Goal: Task Accomplishment & Management: Manage account settings

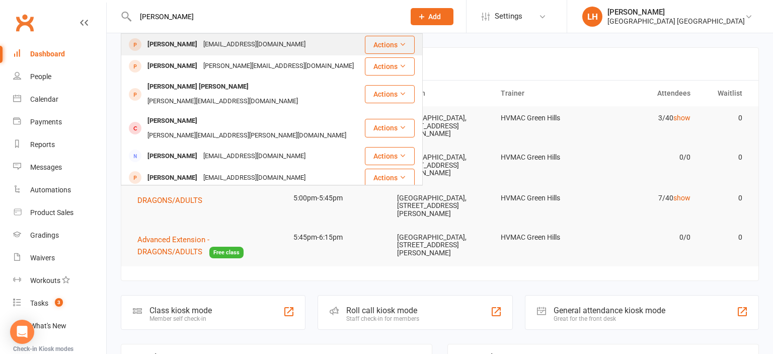
type input "[PERSON_NAME]"
click at [174, 48] on div "[PERSON_NAME]" at bounding box center [172, 44] width 56 height 15
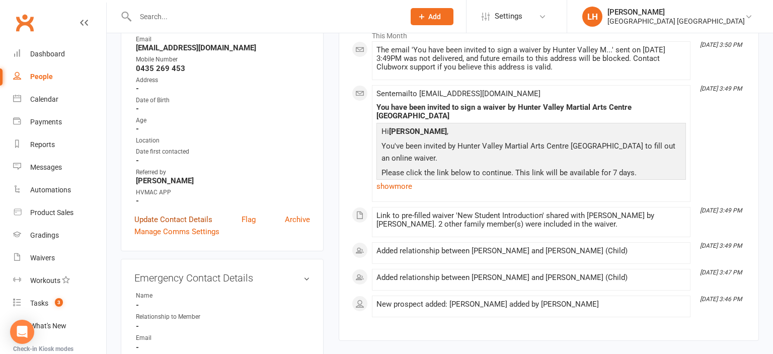
click at [187, 220] on link "Update Contact Details" at bounding box center [173, 219] width 78 height 12
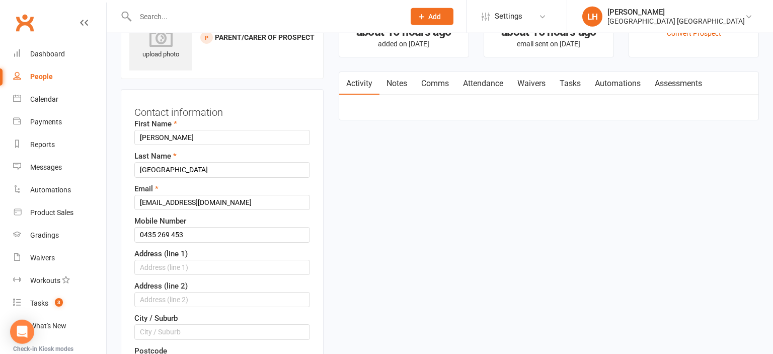
scroll to position [47, 0]
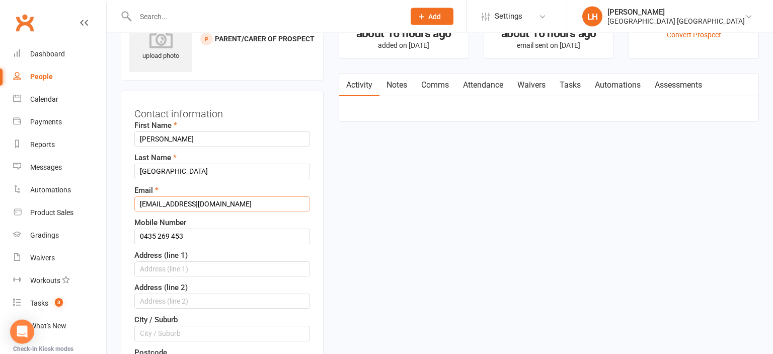
click at [142, 202] on input "vtherealfruitbat@ozemail.com.au" at bounding box center [222, 203] width 176 height 15
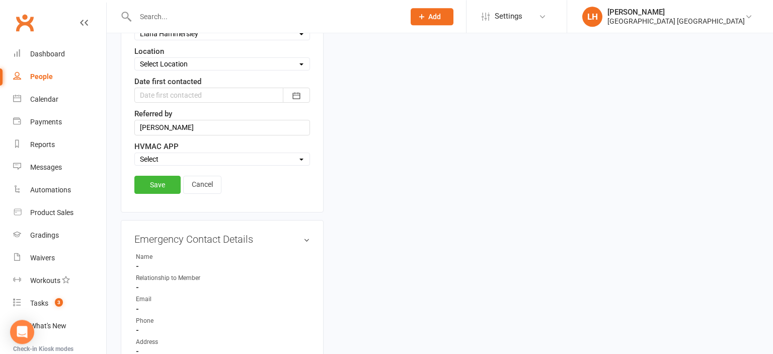
scroll to position [579, 0]
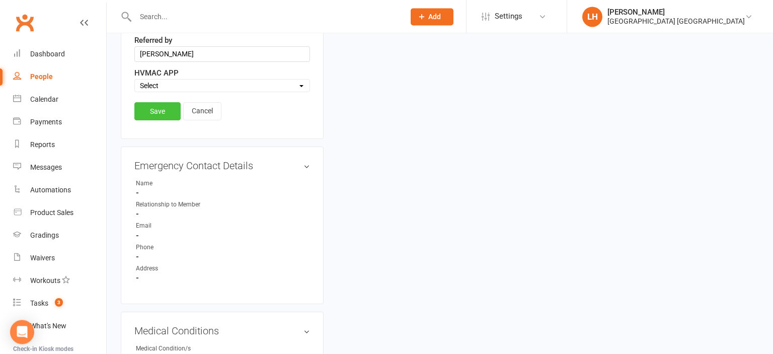
type input "therealfruitbat@ozemail.com.au"
click at [158, 102] on link "Save" at bounding box center [157, 111] width 46 height 18
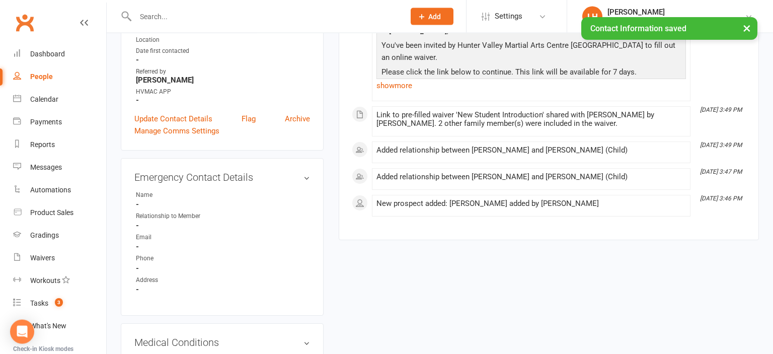
scroll to position [0, 0]
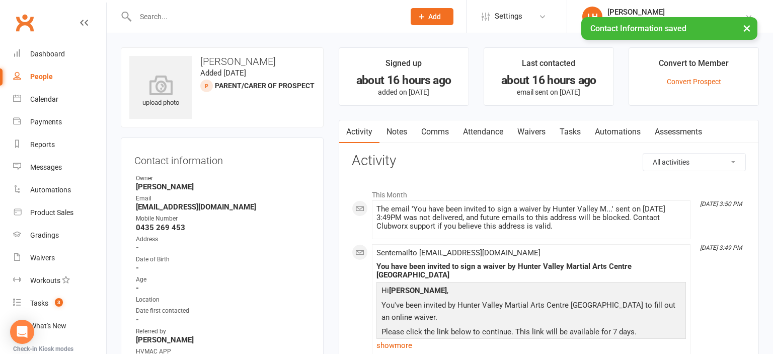
click at [524, 132] on link "Waivers" at bounding box center [531, 131] width 42 height 23
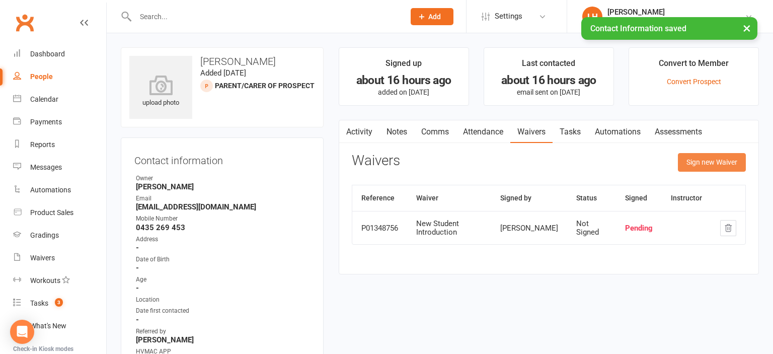
click at [712, 160] on button "Sign new Waiver" at bounding box center [712, 162] width 68 height 18
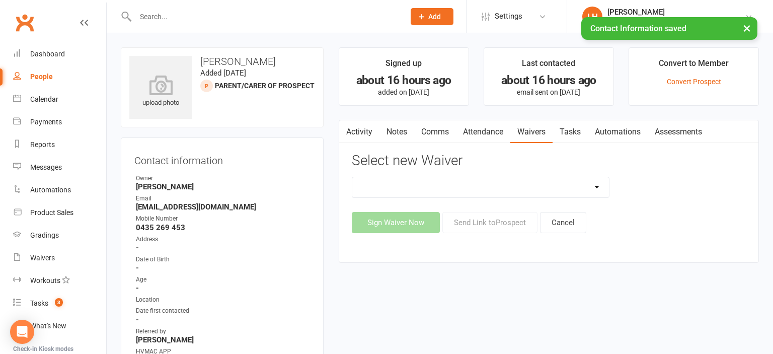
click at [352, 177] on select "3 months free Membership 8 Week Fitness Challenge Basic Membership Form Cancell…" at bounding box center [480, 187] width 257 height 20
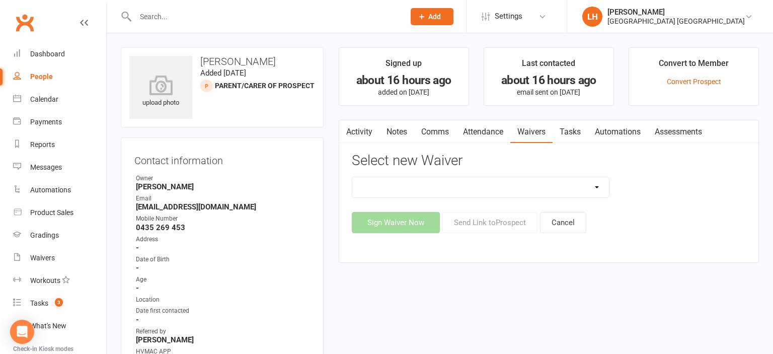
select select "5629"
click option "New Student Introduction" at bounding box center [0, 0] width 0 height 0
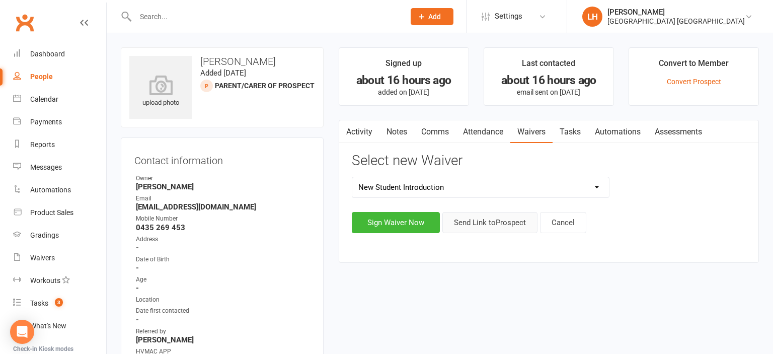
click at [503, 220] on button "Send Link to Prospect" at bounding box center [489, 222] width 95 height 21
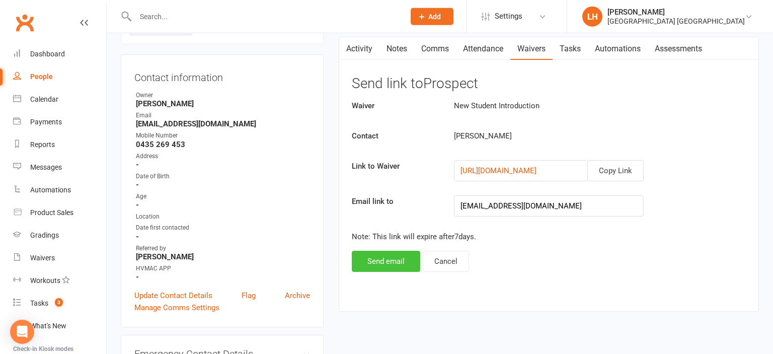
scroll to position [106, 0]
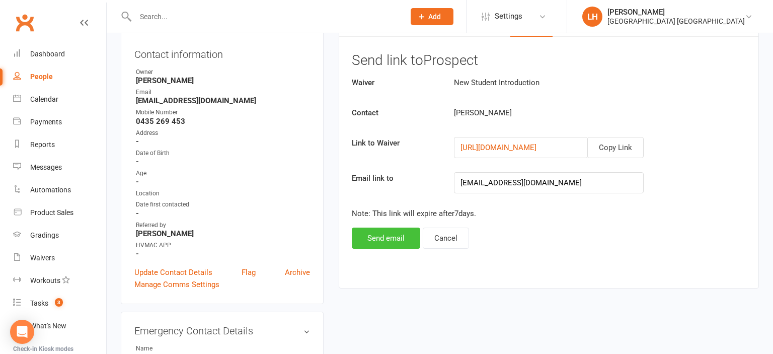
click at [383, 237] on button "Send email" at bounding box center [386, 237] width 68 height 21
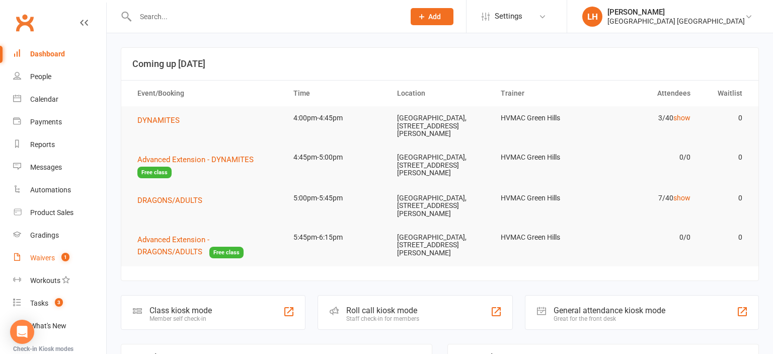
click at [31, 260] on div "Waivers" at bounding box center [42, 258] width 25 height 8
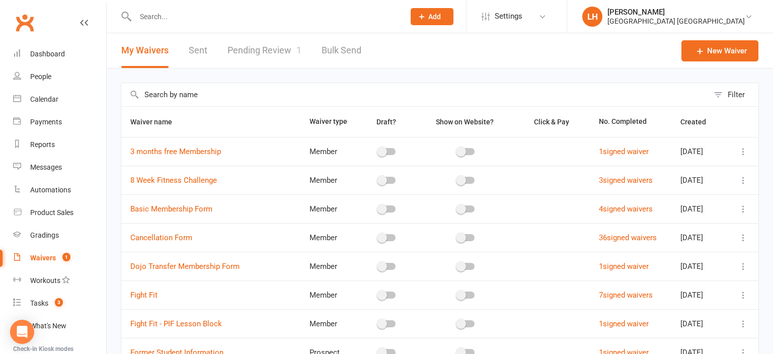
click at [236, 52] on link "Pending Review 1" at bounding box center [264, 50] width 74 height 35
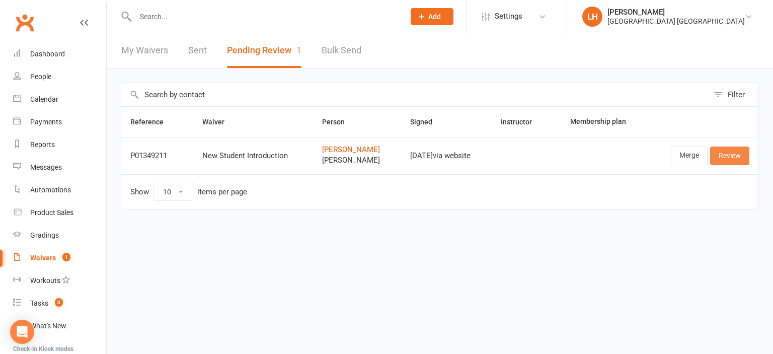
click at [731, 153] on link "Review" at bounding box center [729, 155] width 39 height 18
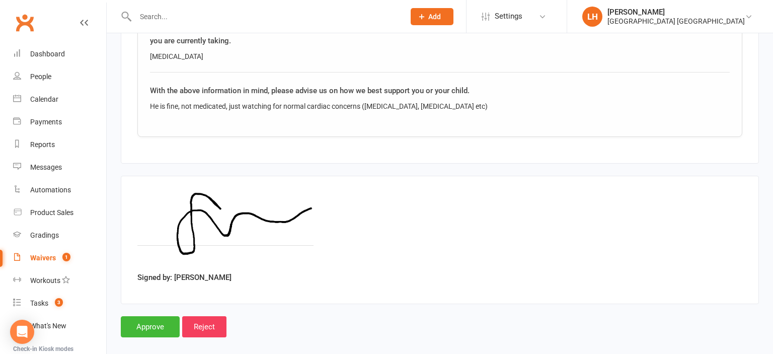
scroll to position [1839, 0]
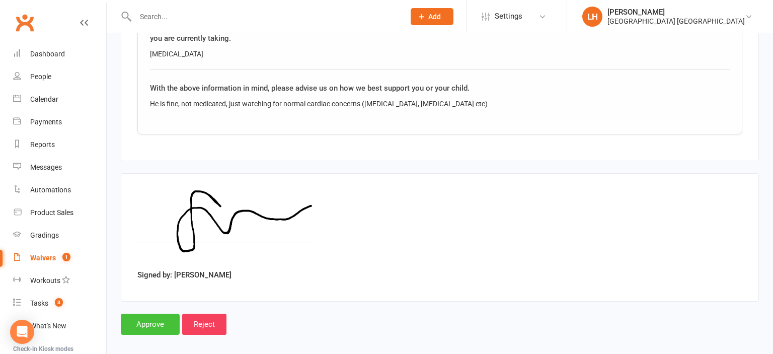
click at [150, 313] on input "Approve" at bounding box center [150, 323] width 59 height 21
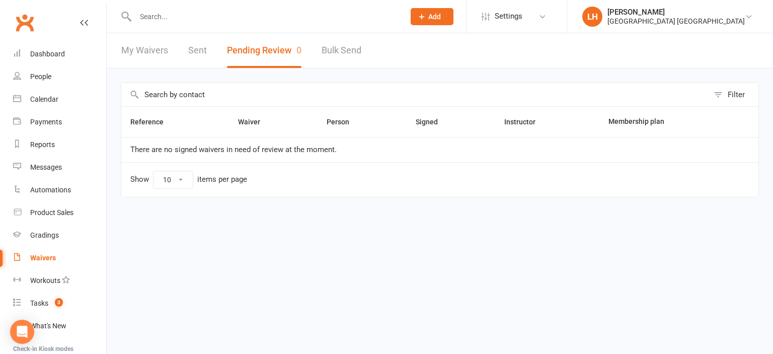
click at [214, 19] on input "text" at bounding box center [264, 17] width 265 height 14
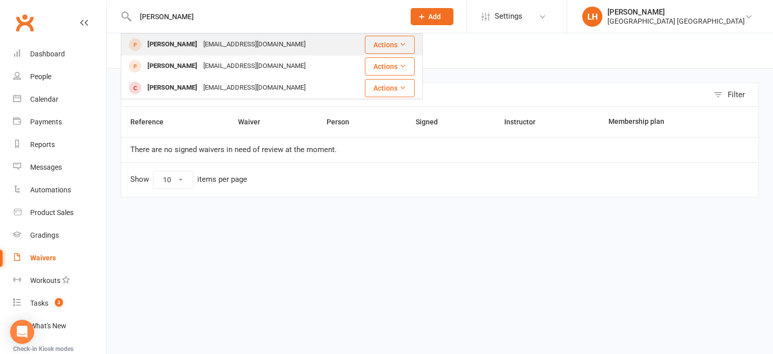
type input "[PERSON_NAME]"
click at [234, 45] on div "[EMAIL_ADDRESS][DOMAIN_NAME]" at bounding box center [254, 44] width 108 height 15
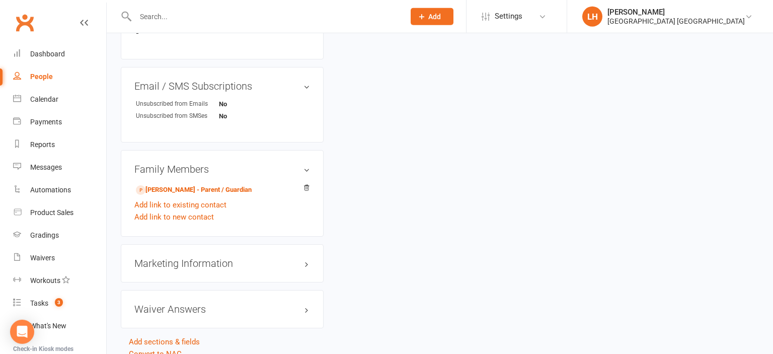
scroll to position [622, 0]
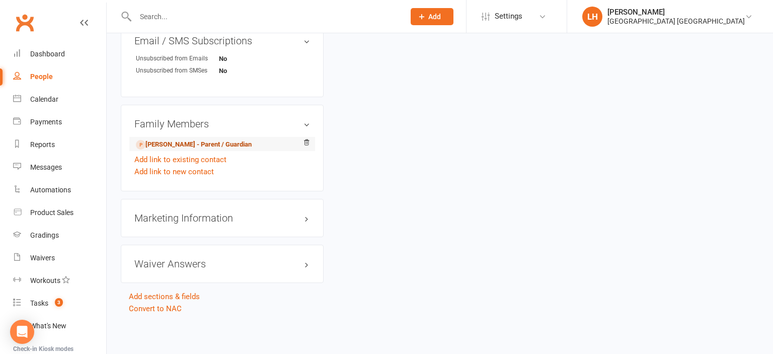
click at [212, 146] on link "[PERSON_NAME] - Parent / Guardian" at bounding box center [194, 144] width 116 height 11
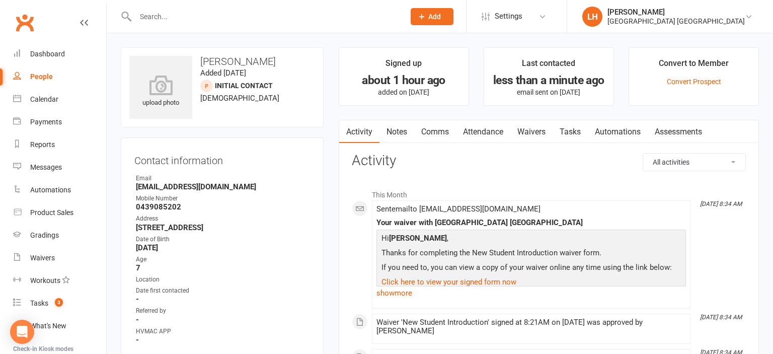
click at [497, 132] on link "Attendance" at bounding box center [483, 131] width 54 height 23
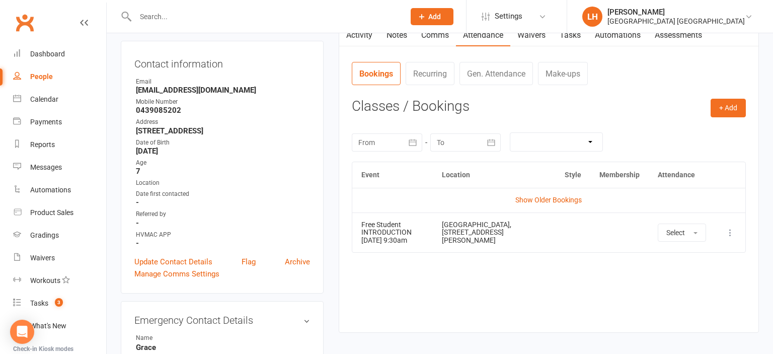
scroll to position [106, 0]
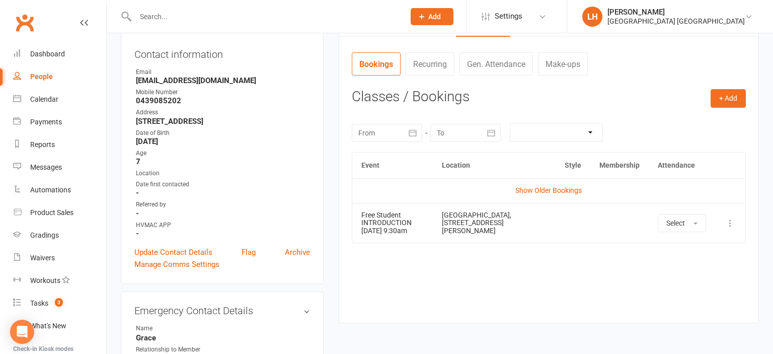
click at [732, 220] on icon at bounding box center [730, 223] width 10 height 10
click at [675, 265] on link "View event" at bounding box center [686, 263] width 100 height 20
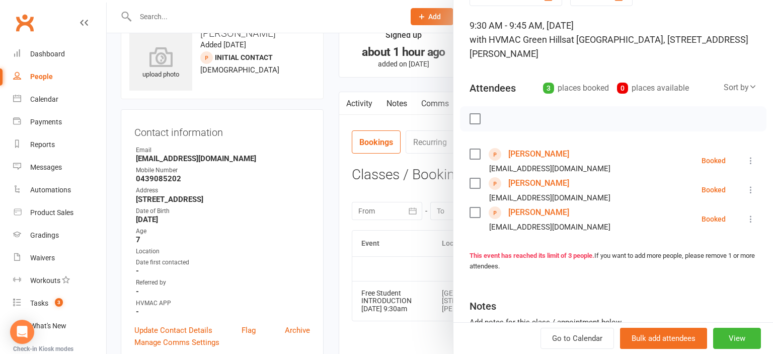
scroll to position [0, 0]
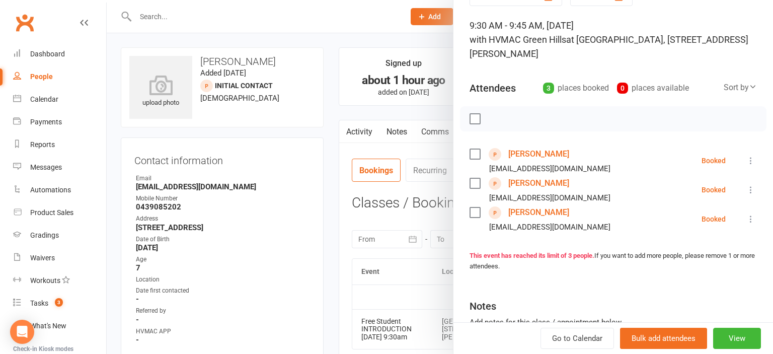
click at [754, 218] on icon at bounding box center [751, 219] width 10 height 10
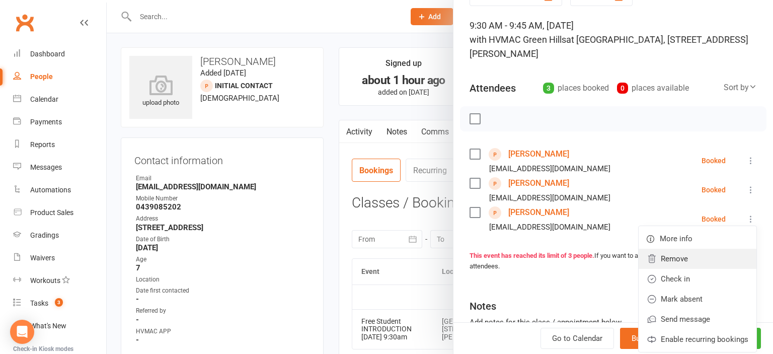
click at [685, 259] on link "Remove" at bounding box center [697, 259] width 118 height 20
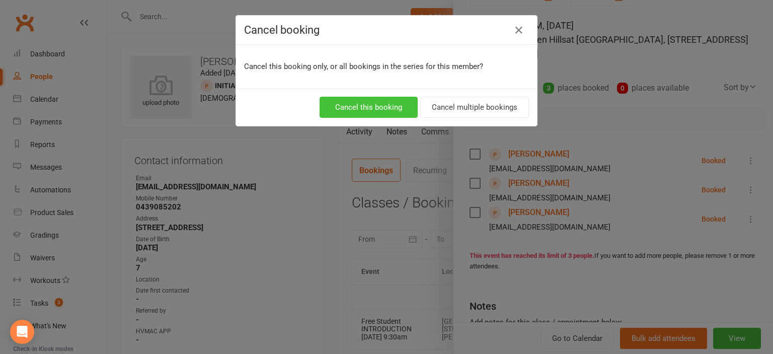
click at [368, 111] on button "Cancel this booking" at bounding box center [368, 107] width 98 height 21
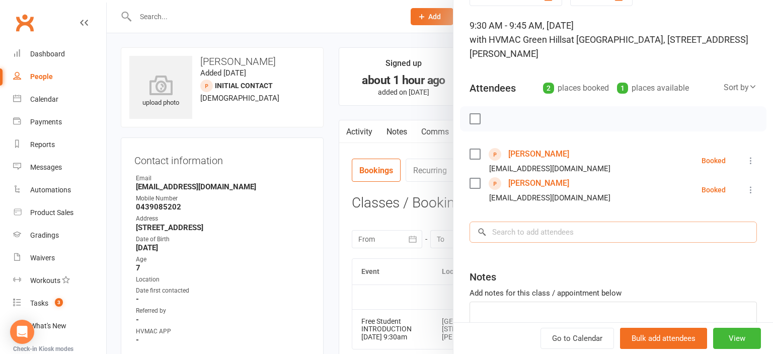
click at [538, 236] on input "search" at bounding box center [612, 231] width 287 height 21
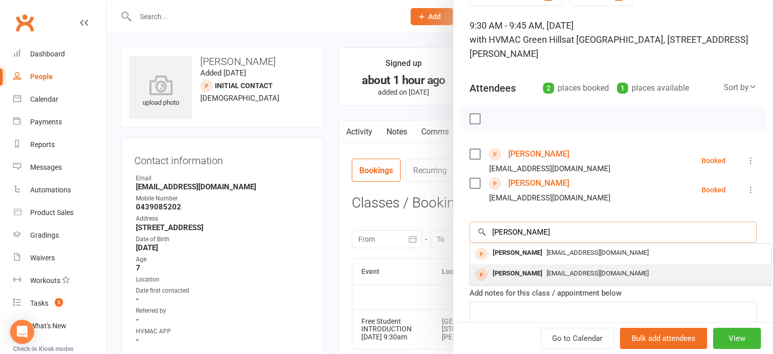
type input "[PERSON_NAME]"
click at [567, 271] on span "[EMAIL_ADDRESS][DOMAIN_NAME]" at bounding box center [597, 273] width 102 height 8
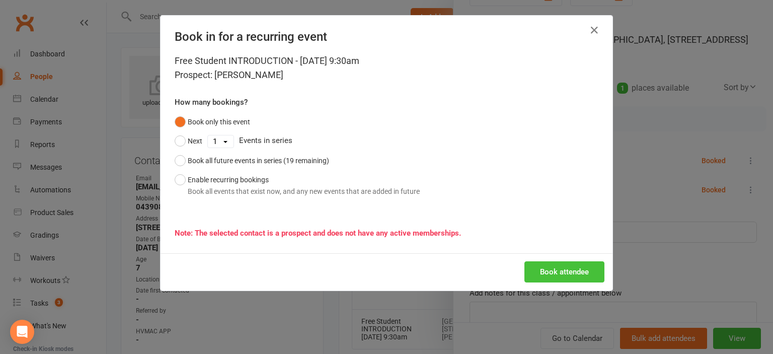
click at [575, 271] on button "Book attendee" at bounding box center [564, 271] width 80 height 21
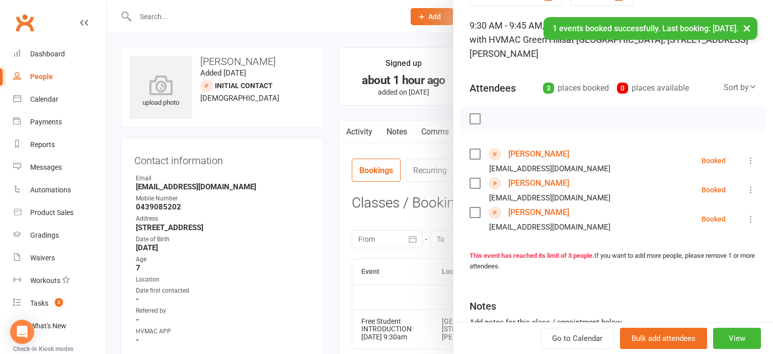
click at [329, 131] on div at bounding box center [440, 177] width 666 height 354
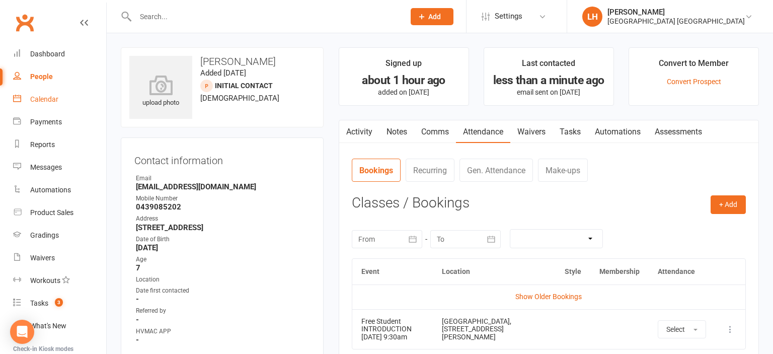
click at [43, 104] on link "Calendar" at bounding box center [59, 99] width 93 height 23
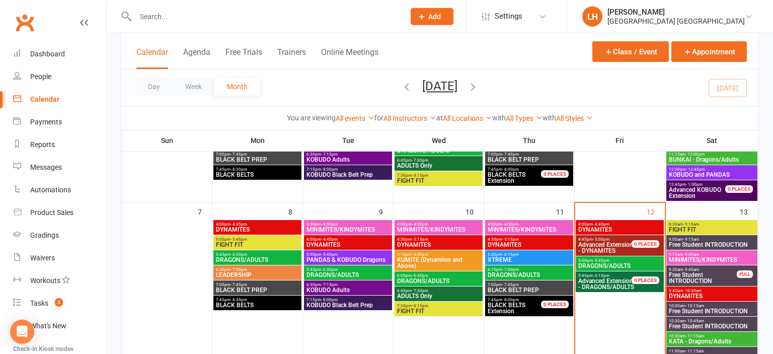
scroll to position [159, 0]
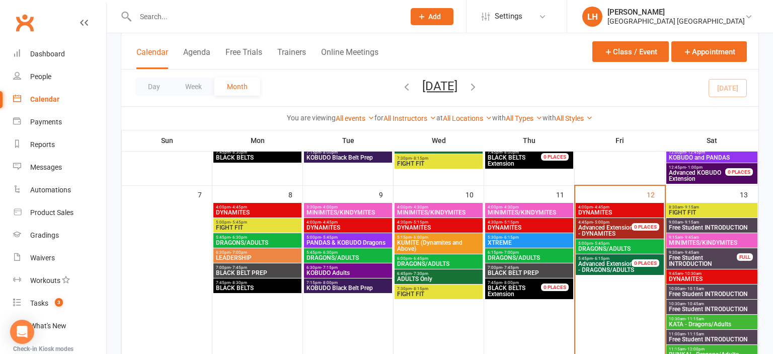
click at [705, 263] on span "Free Student INTRODUCTION" at bounding box center [702, 261] width 69 height 12
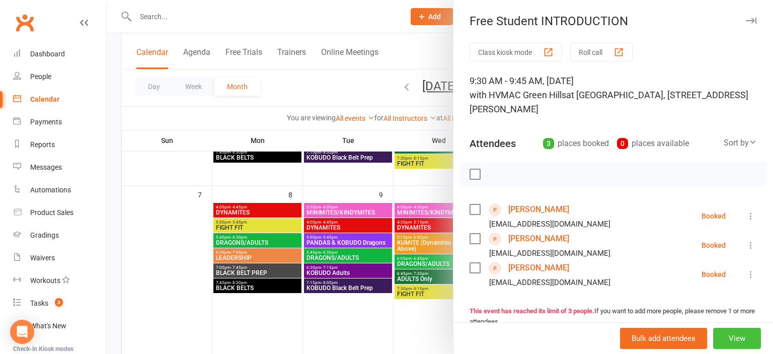
click at [736, 343] on button "View" at bounding box center [737, 338] width 48 height 21
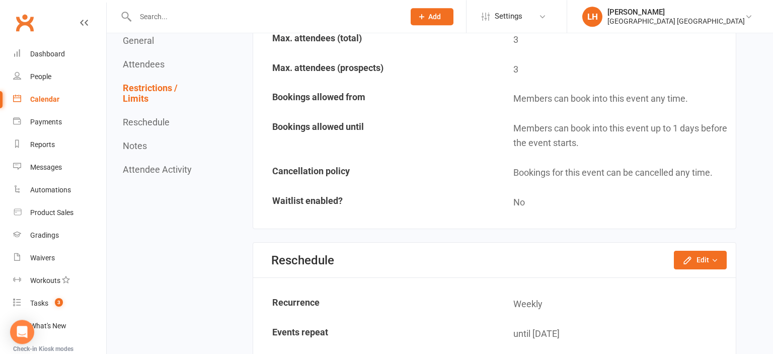
scroll to position [903, 0]
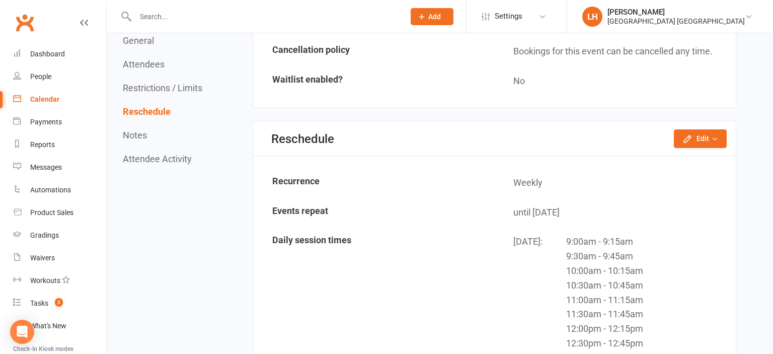
click at [49, 100] on div "Calendar" at bounding box center [44, 99] width 29 height 8
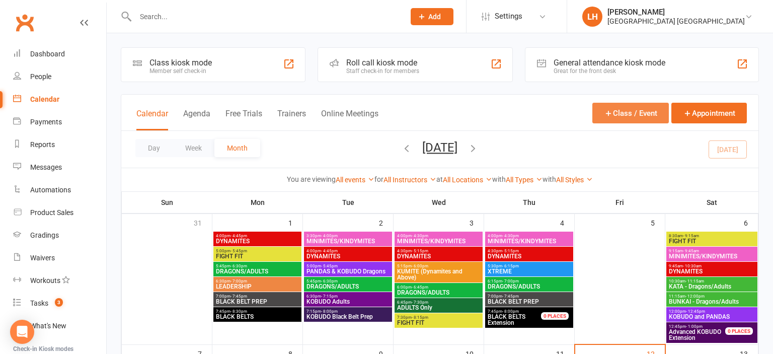
click at [627, 115] on button "Class / Event" at bounding box center [630, 113] width 76 height 21
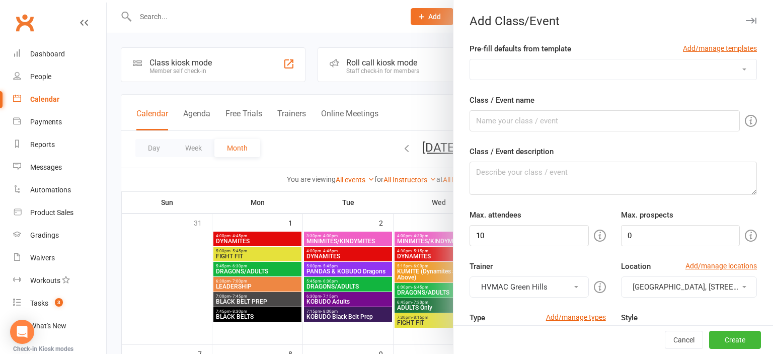
click at [470, 59] on select "ADULTS Only BLACK BELT PREP BLACK BELTS - [DATE] BLACK BELTS - [DATE] BUNKAI - …" at bounding box center [613, 69] width 286 height 20
select select "212"
click option "OPEN WEEKEND Free Student Introduction - [DATE]" at bounding box center [0, 0] width 0 height 0
type input "Free Student INTRODUCTION"
type textarea "A 15 minute session for prospective students."
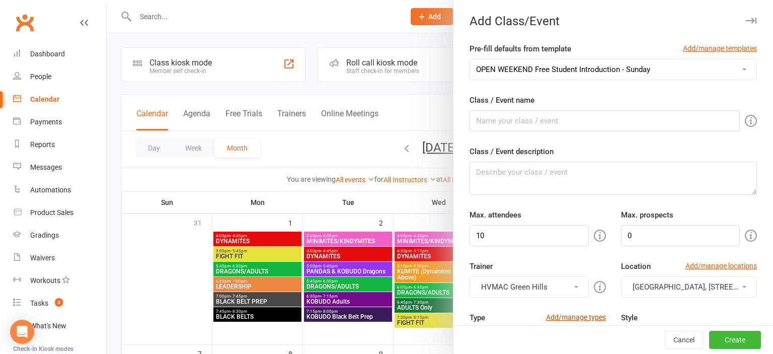
type input "3"
type input "1"
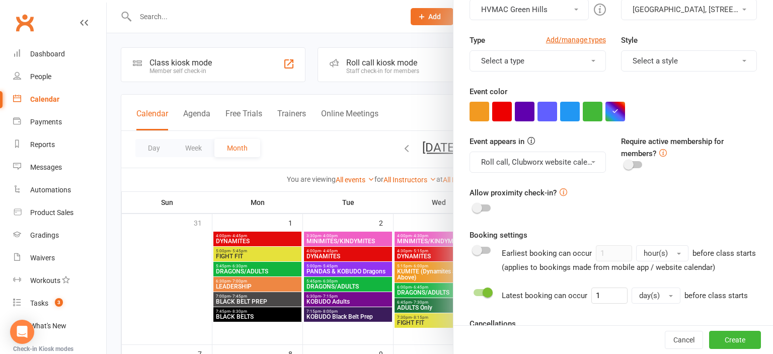
scroll to position [278, 0]
click at [559, 164] on button "Roll call, Clubworx website calendar and Mobile app" at bounding box center [537, 161] width 136 height 21
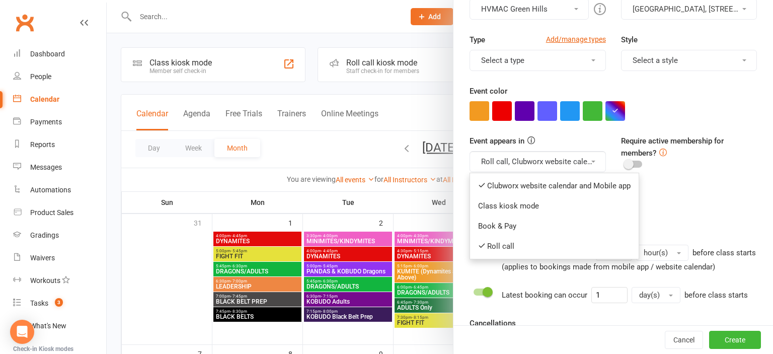
click at [559, 164] on button "Roll call, Clubworx website calendar and Mobile app" at bounding box center [537, 161] width 136 height 21
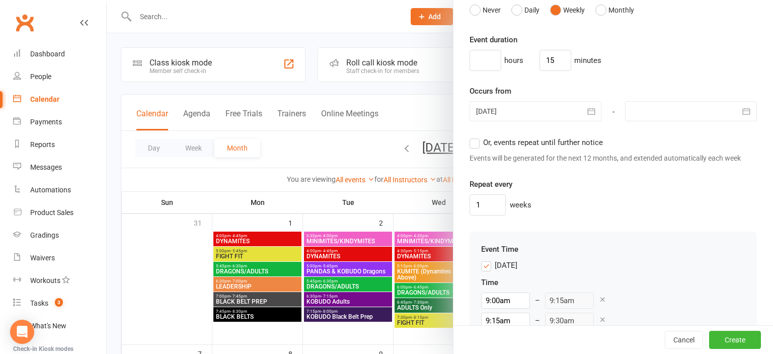
scroll to position [777, 0]
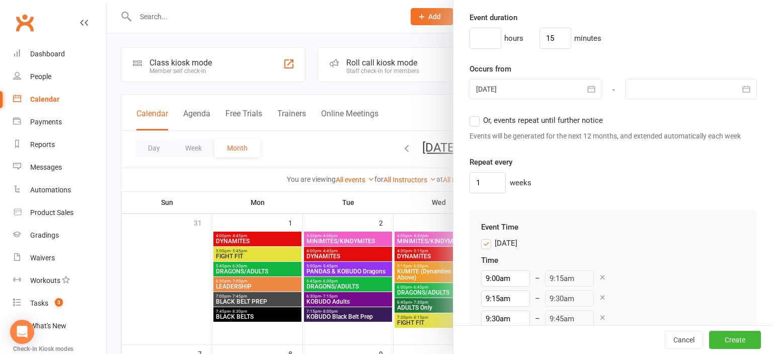
click at [485, 239] on label "[DATE]" at bounding box center [499, 243] width 36 height 12
click at [485, 237] on input "[DATE]" at bounding box center [484, 237] width 7 height 0
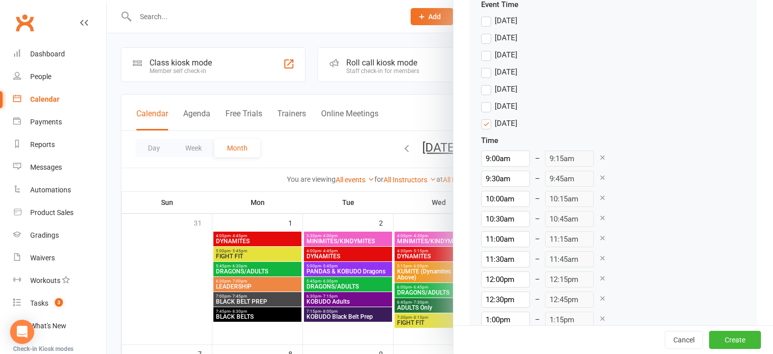
click at [599, 155] on icon at bounding box center [603, 157] width 8 height 8
click at [599, 178] on icon at bounding box center [603, 178] width 8 height 8
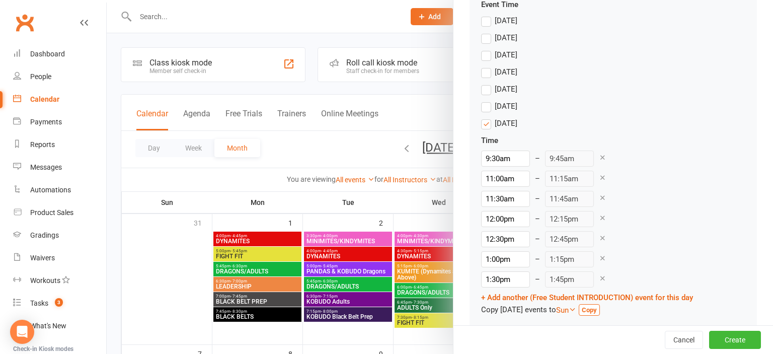
click at [599, 177] on icon at bounding box center [603, 178] width 8 height 8
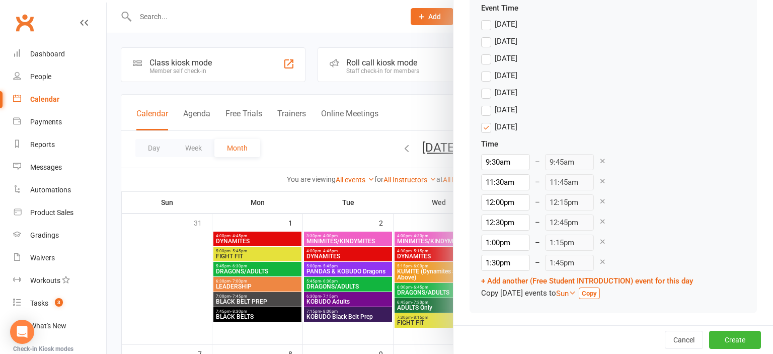
click at [599, 179] on icon at bounding box center [603, 181] width 8 height 8
click at [599, 201] on icon at bounding box center [603, 201] width 8 height 8
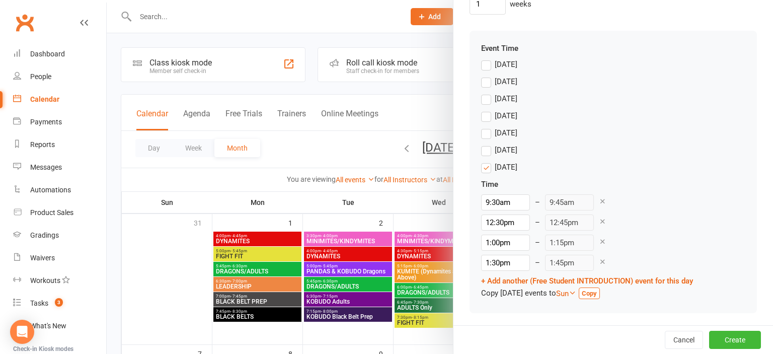
click at [599, 217] on icon at bounding box center [603, 221] width 8 height 8
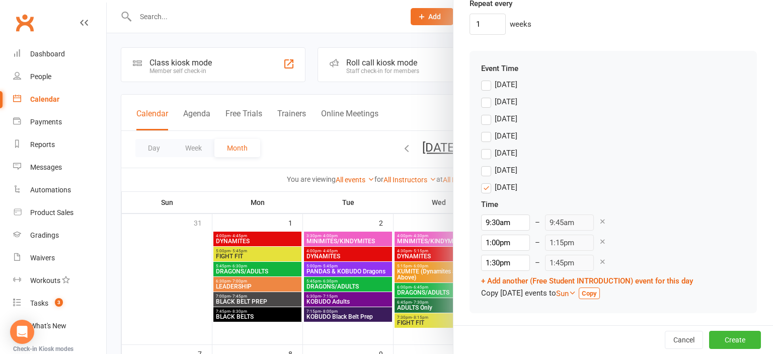
click at [599, 239] on icon at bounding box center [603, 241] width 8 height 8
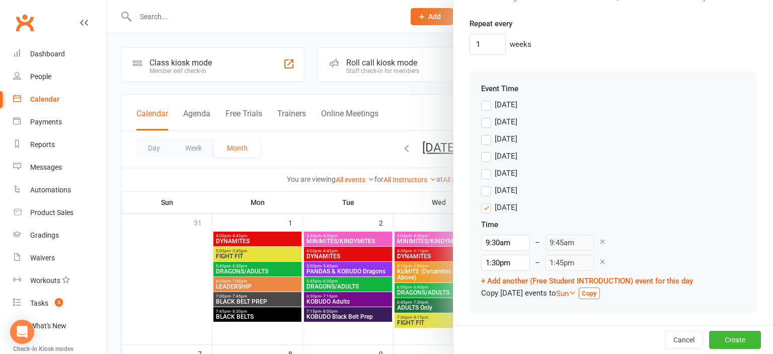
click at [599, 259] on icon at bounding box center [603, 262] width 8 height 8
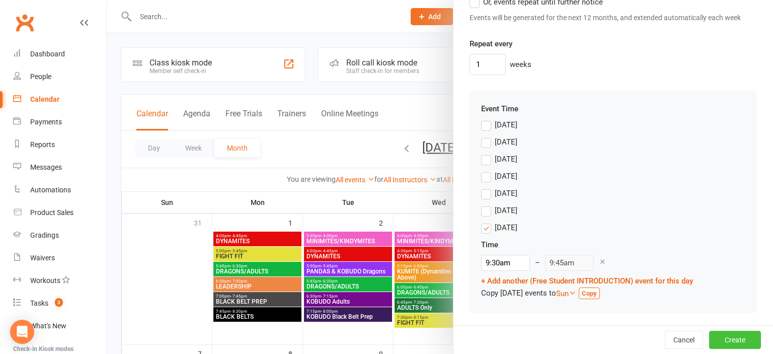
click at [733, 339] on button "Create" at bounding box center [735, 340] width 52 height 18
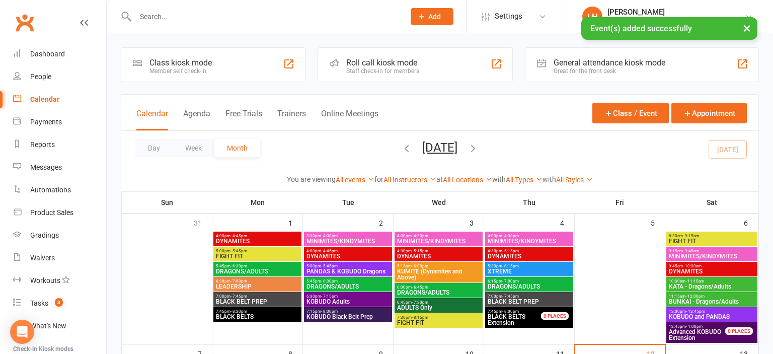
scroll to position [212, 0]
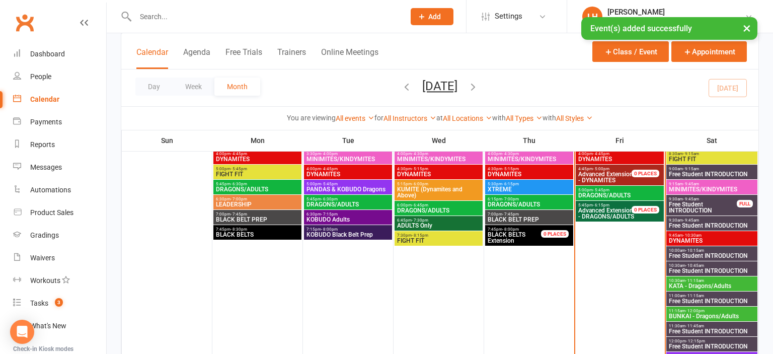
click at [686, 222] on span "Free Student INTRODUCTION" at bounding box center [711, 225] width 87 height 6
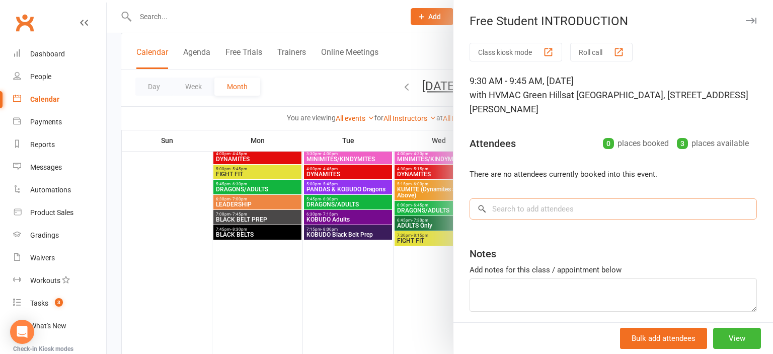
click at [511, 211] on input "search" at bounding box center [612, 208] width 287 height 21
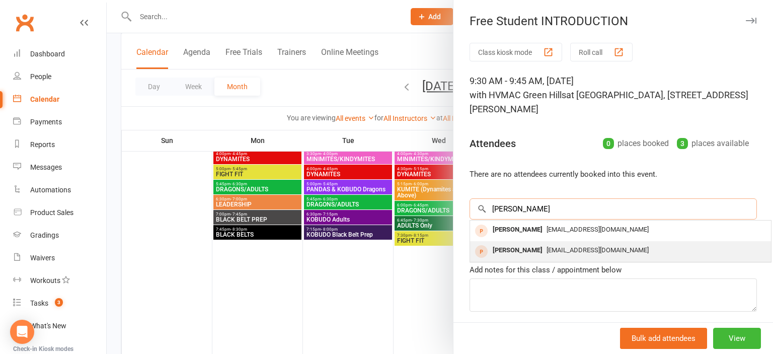
type input "[PERSON_NAME]"
click at [528, 248] on div "[PERSON_NAME]" at bounding box center [518, 250] width 58 height 15
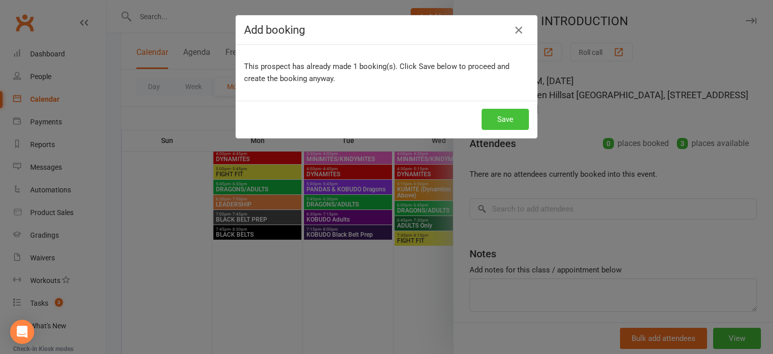
click at [501, 118] on button "Save" at bounding box center [504, 119] width 47 height 21
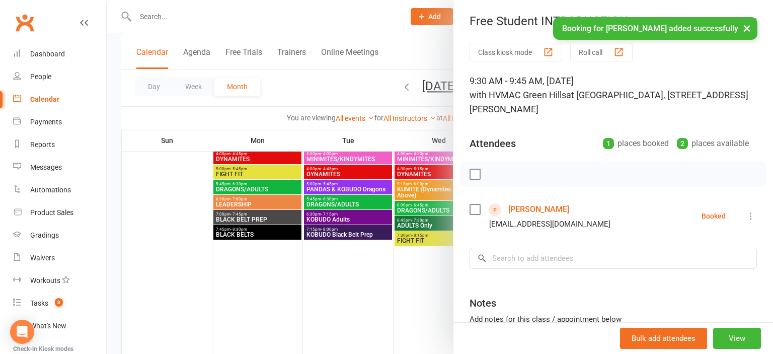
click at [328, 294] on div at bounding box center [440, 177] width 666 height 354
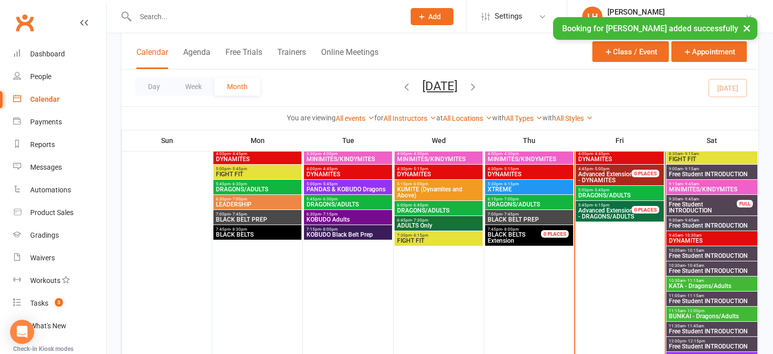
click at [713, 205] on span "Free Student INTRODUCTION" at bounding box center [702, 207] width 69 height 12
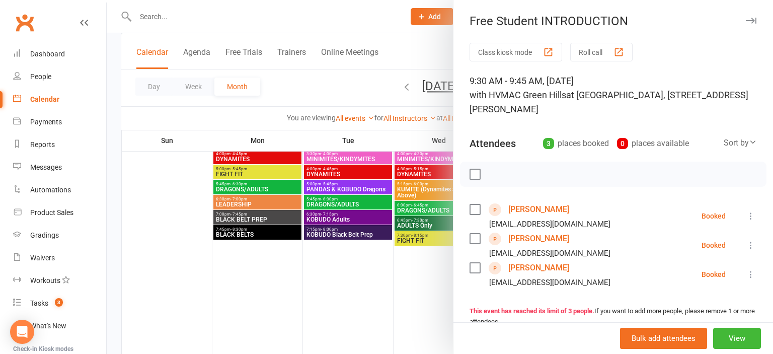
click at [752, 274] on icon at bounding box center [751, 274] width 10 height 10
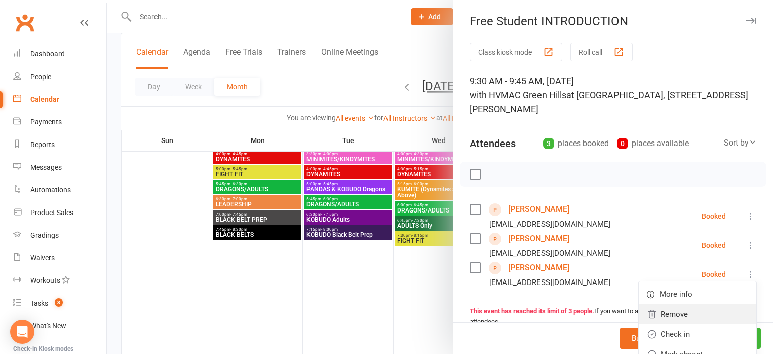
click at [711, 312] on link "Remove" at bounding box center [697, 314] width 118 height 20
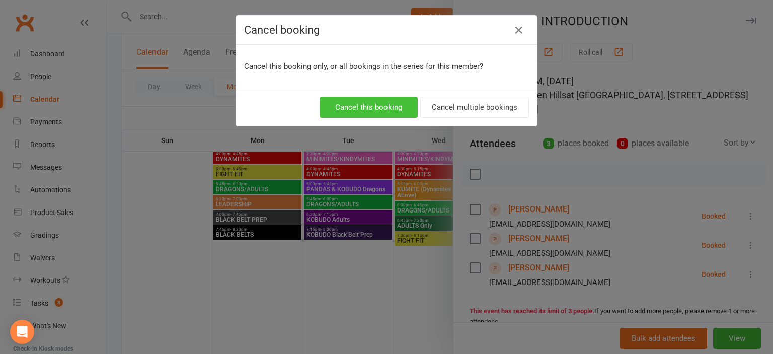
click at [376, 110] on button "Cancel this booking" at bounding box center [368, 107] width 98 height 21
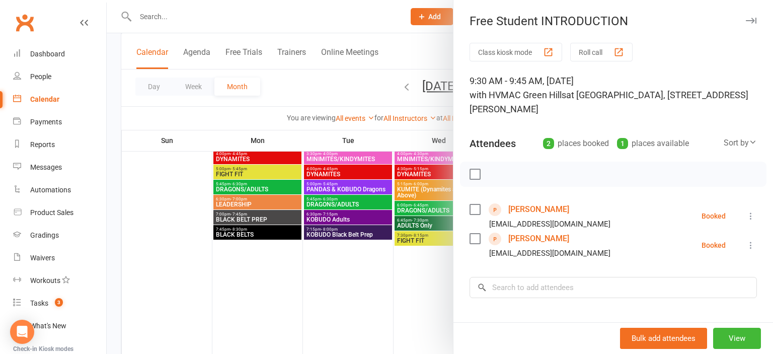
click at [350, 275] on div at bounding box center [440, 177] width 666 height 354
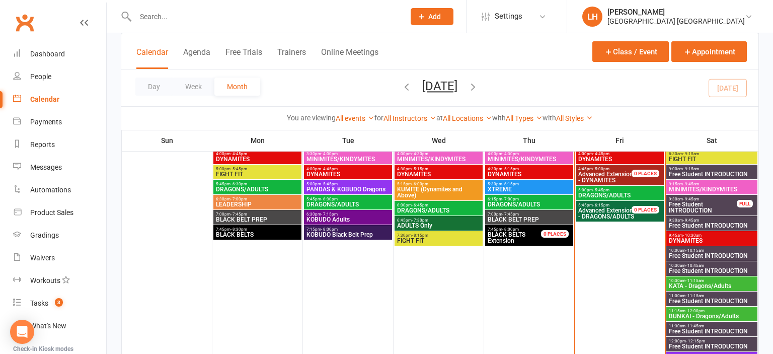
click at [710, 208] on span "Free Student INTRODUCTION" at bounding box center [702, 207] width 69 height 12
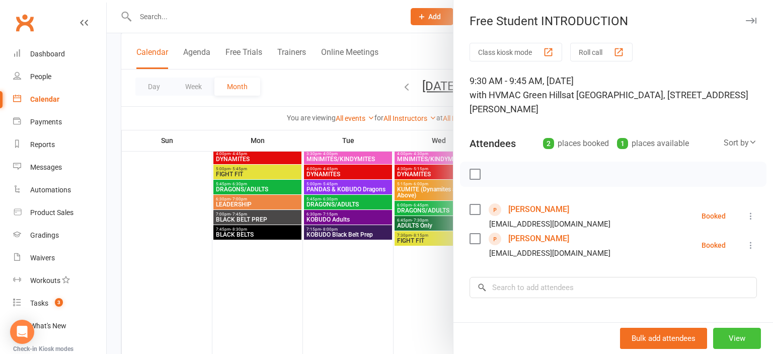
click at [732, 339] on button "View" at bounding box center [737, 338] width 48 height 21
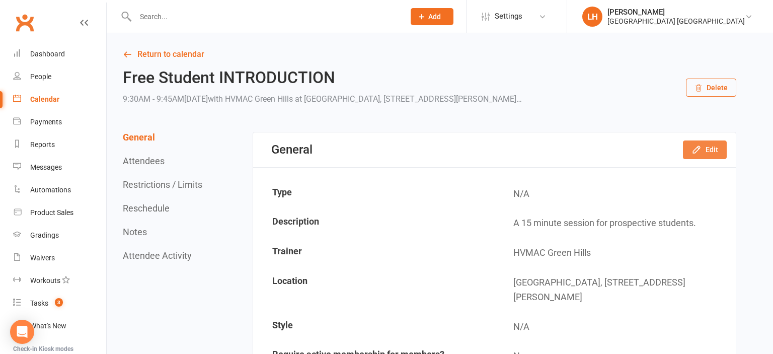
click at [711, 146] on button "Edit" at bounding box center [705, 149] width 44 height 18
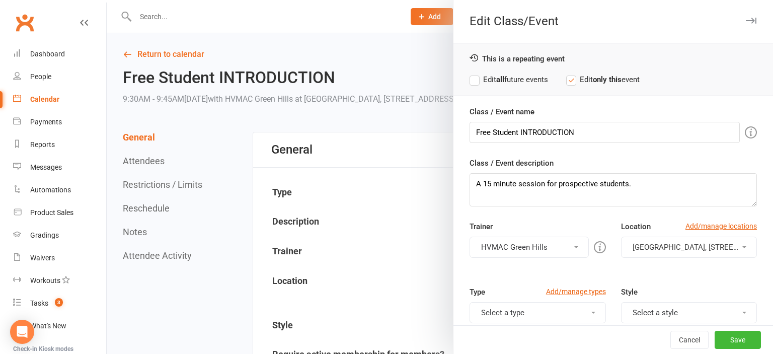
click at [397, 194] on div at bounding box center [440, 177] width 666 height 354
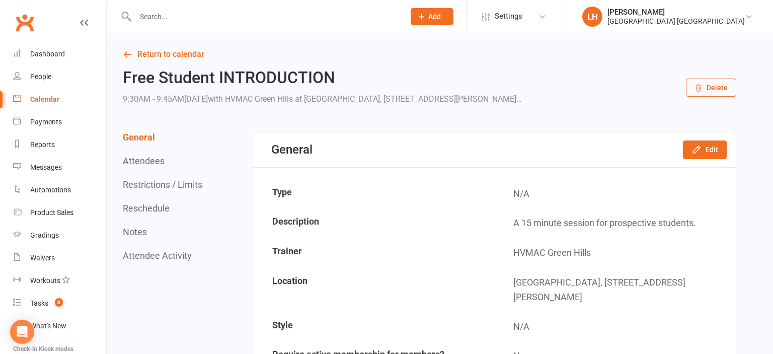
click at [170, 181] on button "Restrictions / Limits" at bounding box center [162, 184] width 79 height 11
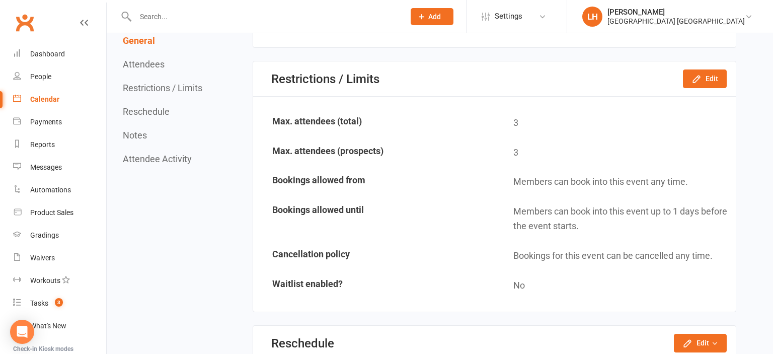
scroll to position [696, 0]
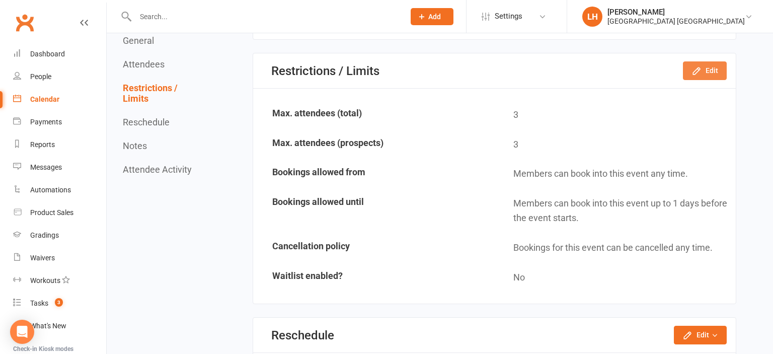
click at [705, 70] on button "Edit" at bounding box center [705, 70] width 44 height 18
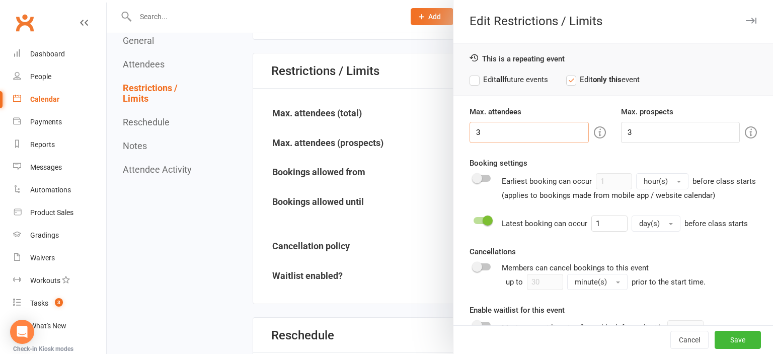
click at [487, 132] on input "3" at bounding box center [528, 132] width 119 height 21
type input "2"
click at [635, 125] on input "3" at bounding box center [680, 132] width 119 height 21
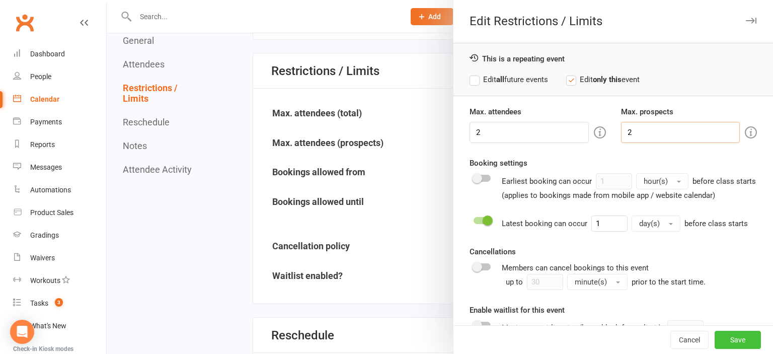
type input "2"
click at [742, 342] on button "Save" at bounding box center [737, 340] width 46 height 18
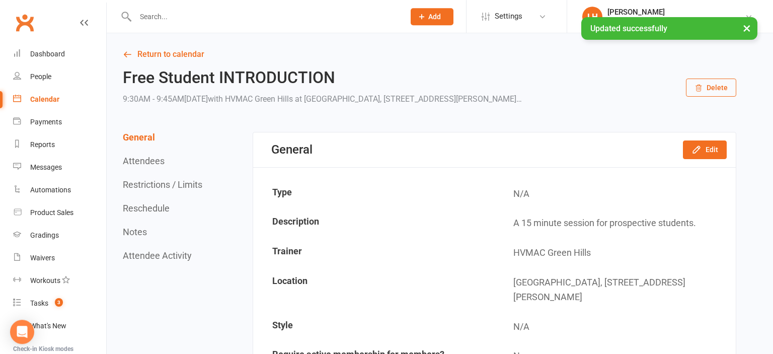
scroll to position [0, 0]
click at [171, 58] on link "Return to calendar" at bounding box center [429, 54] width 613 height 14
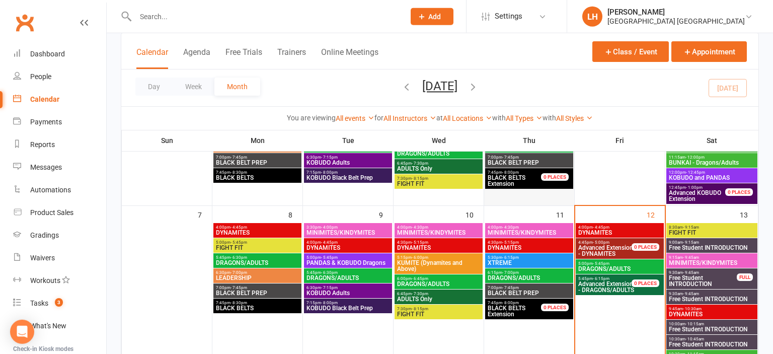
scroll to position [159, 0]
